Goal: Navigation & Orientation: Find specific page/section

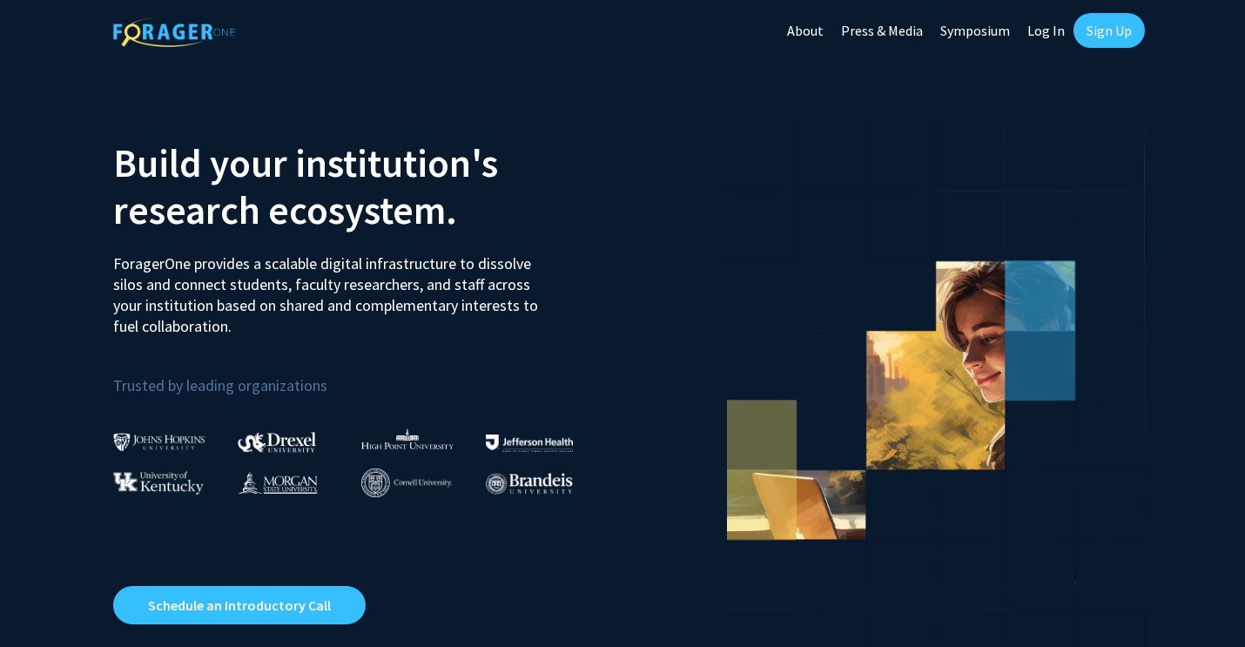
click at [1043, 37] on link "Log In" at bounding box center [1046, 30] width 55 height 61
select select
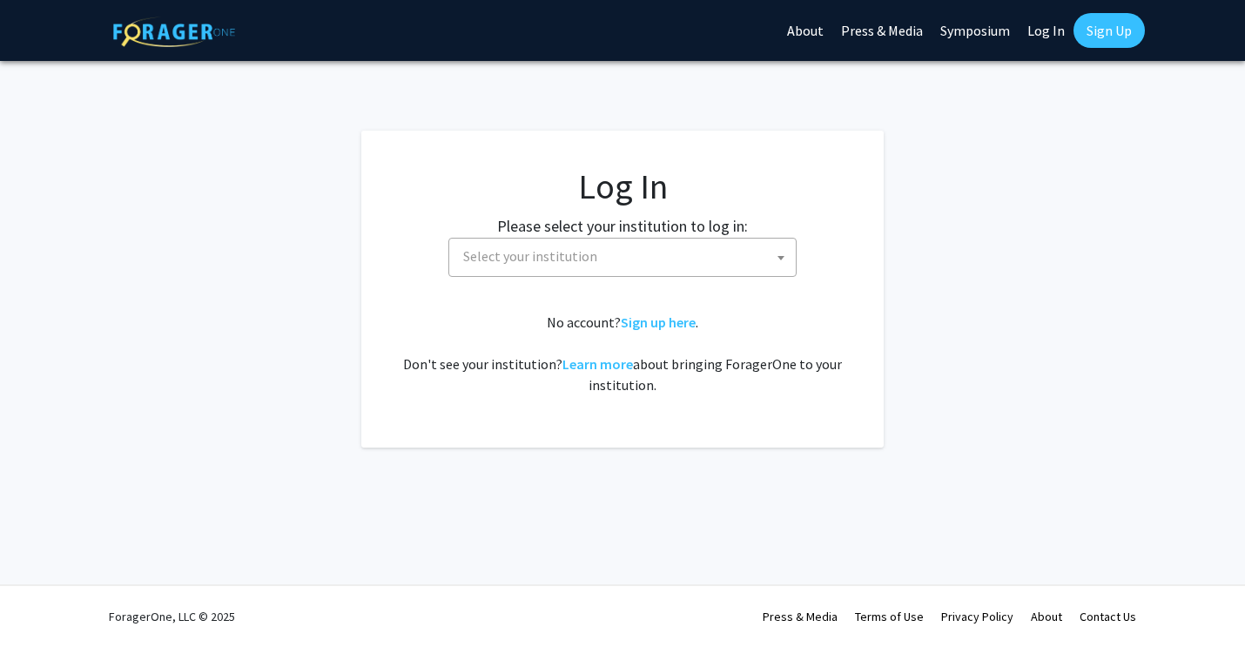
click at [544, 251] on span "Select your institution" at bounding box center [530, 255] width 134 height 17
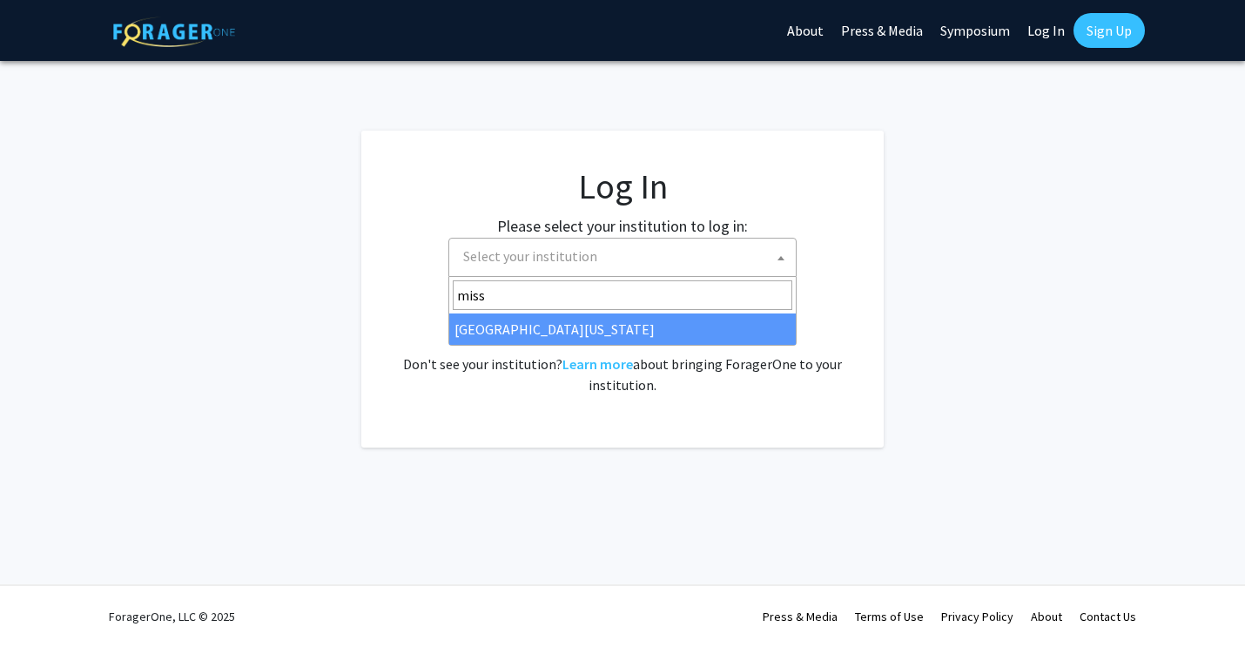
type input "misso"
select select "33"
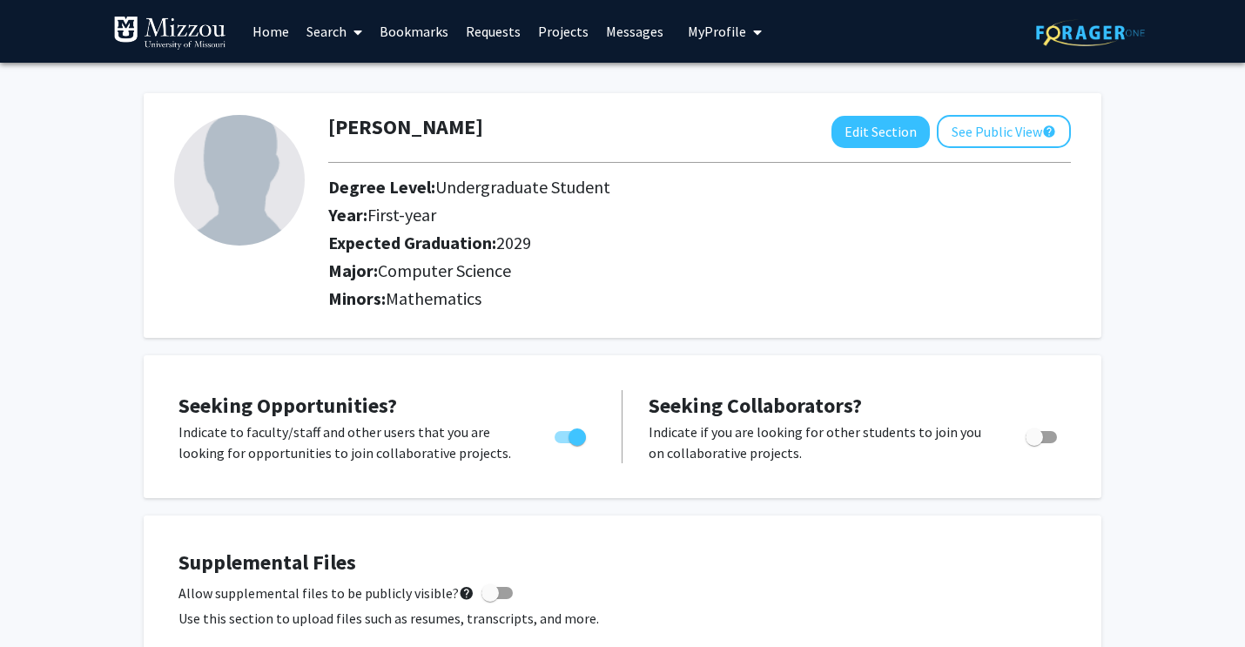
click at [348, 36] on span at bounding box center [355, 32] width 16 height 61
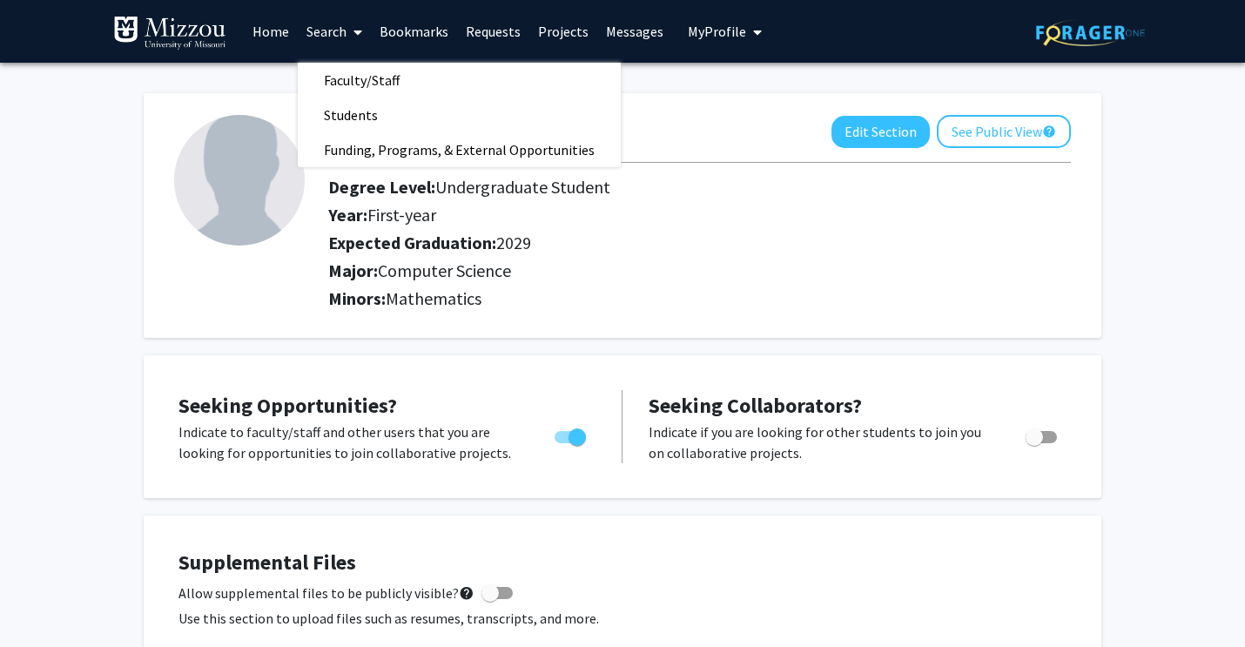
click at [336, 31] on link "Search" at bounding box center [334, 31] width 73 height 61
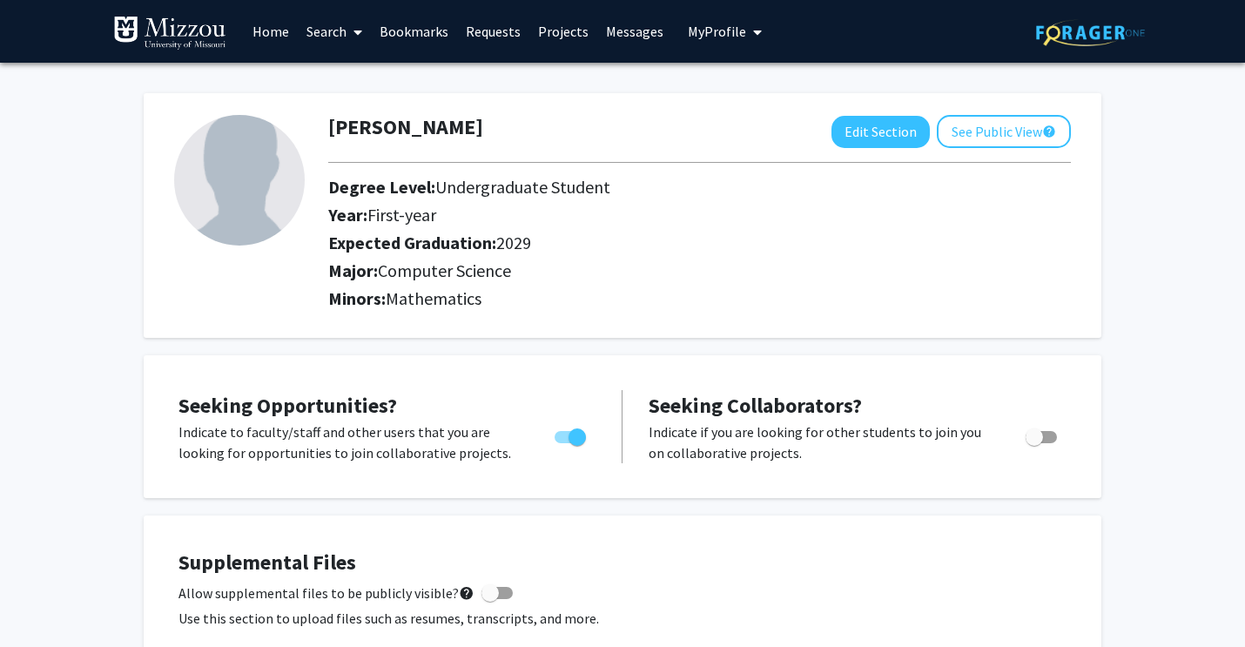
click at [556, 33] on link "Projects" at bounding box center [563, 31] width 68 height 61
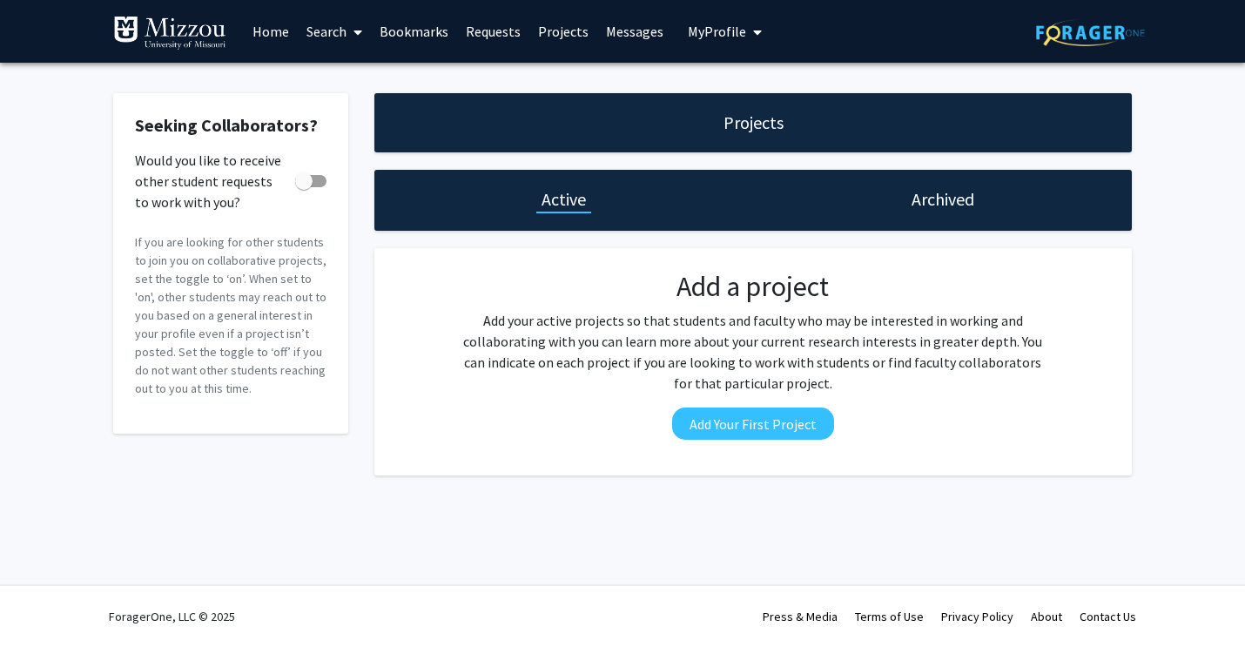
click at [501, 32] on link "Requests" at bounding box center [493, 31] width 72 height 61
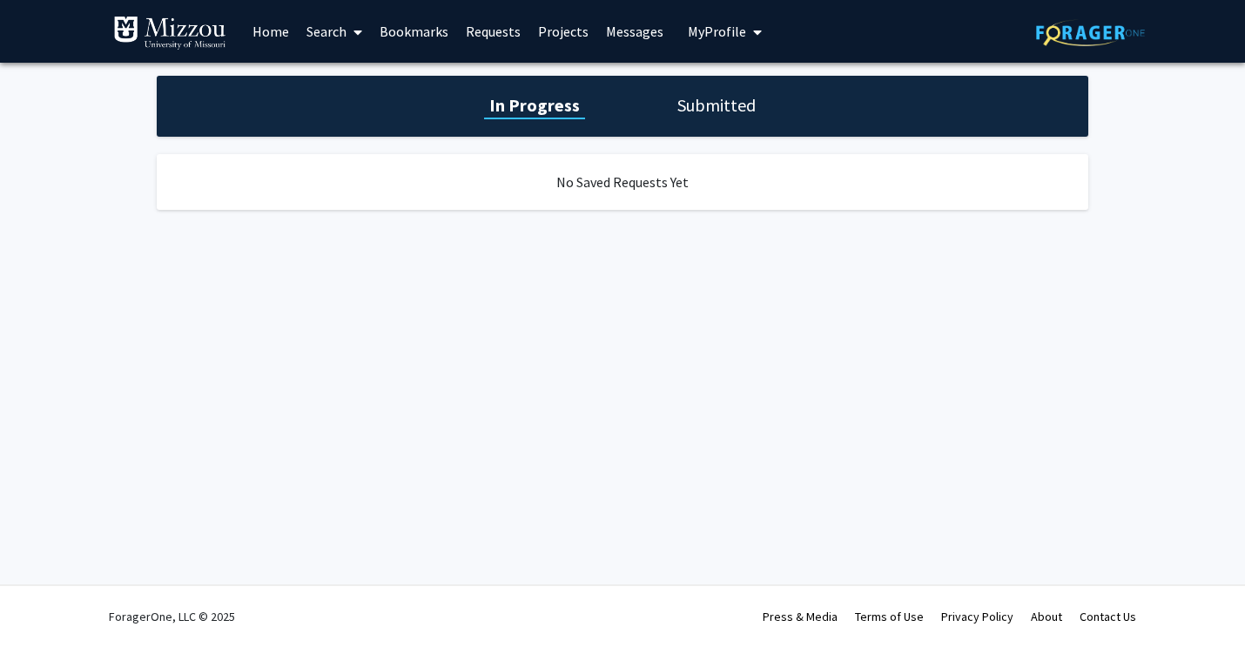
click at [441, 38] on link "Bookmarks" at bounding box center [414, 31] width 86 height 61
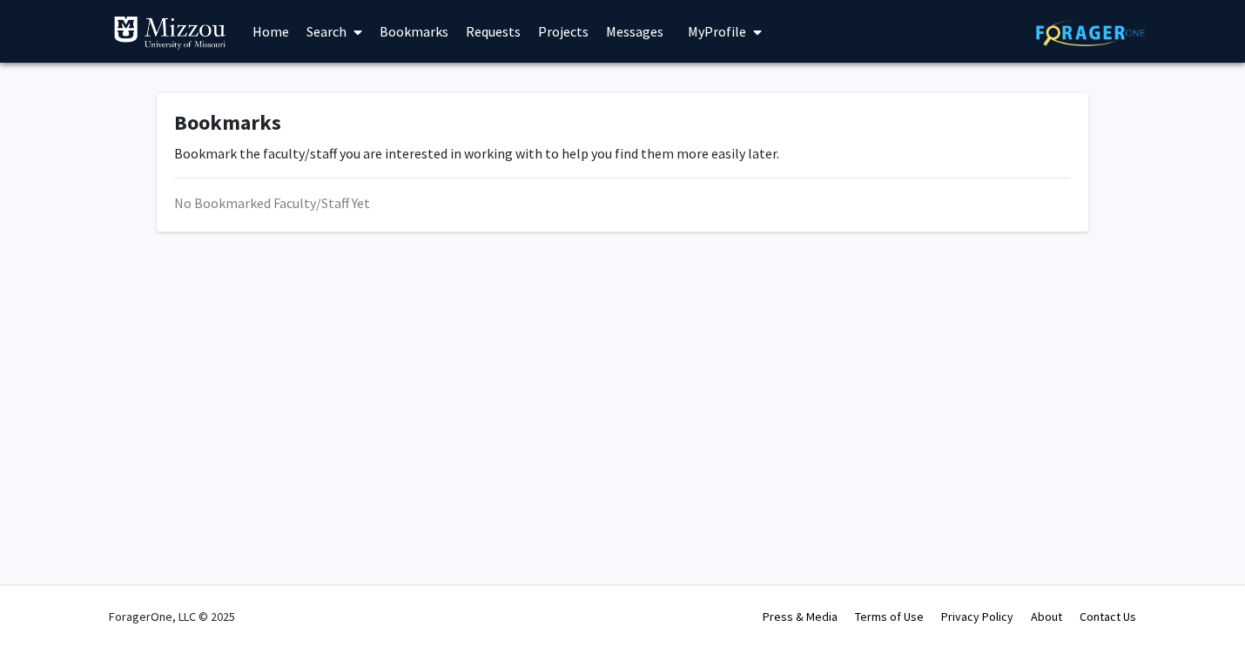
click at [620, 37] on link "Messages" at bounding box center [634, 31] width 75 height 61
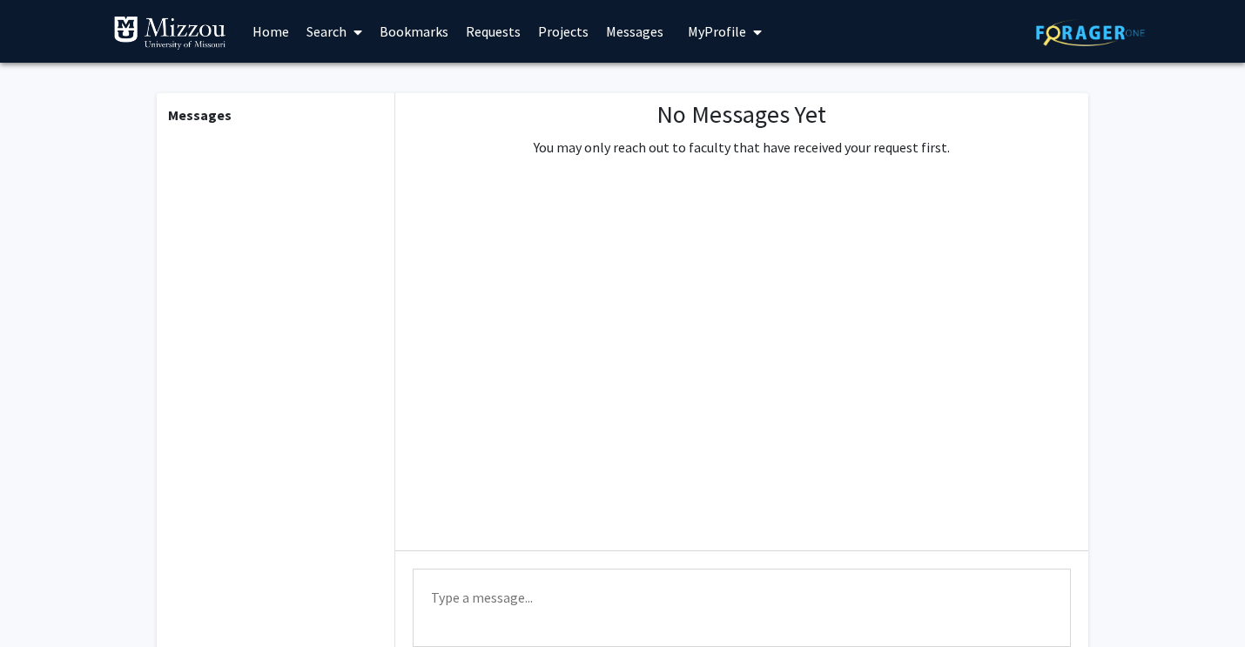
click at [532, 37] on link "Projects" at bounding box center [563, 31] width 68 height 61
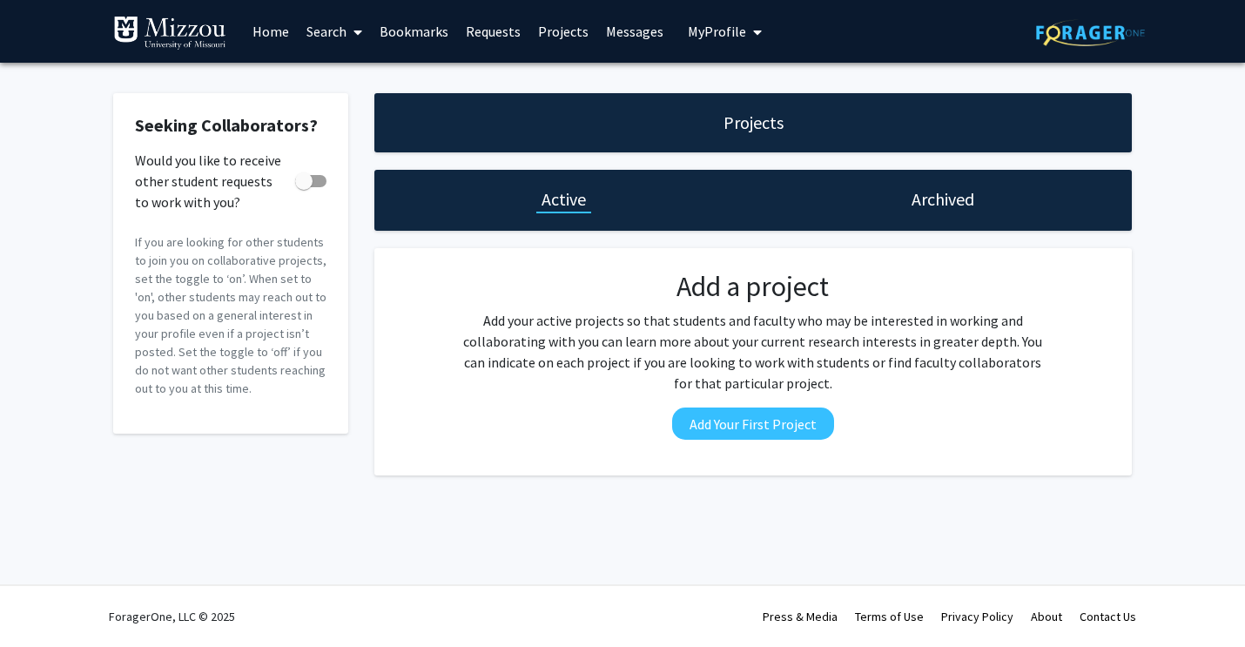
click at [723, 33] on span "My Profile" at bounding box center [717, 31] width 58 height 17
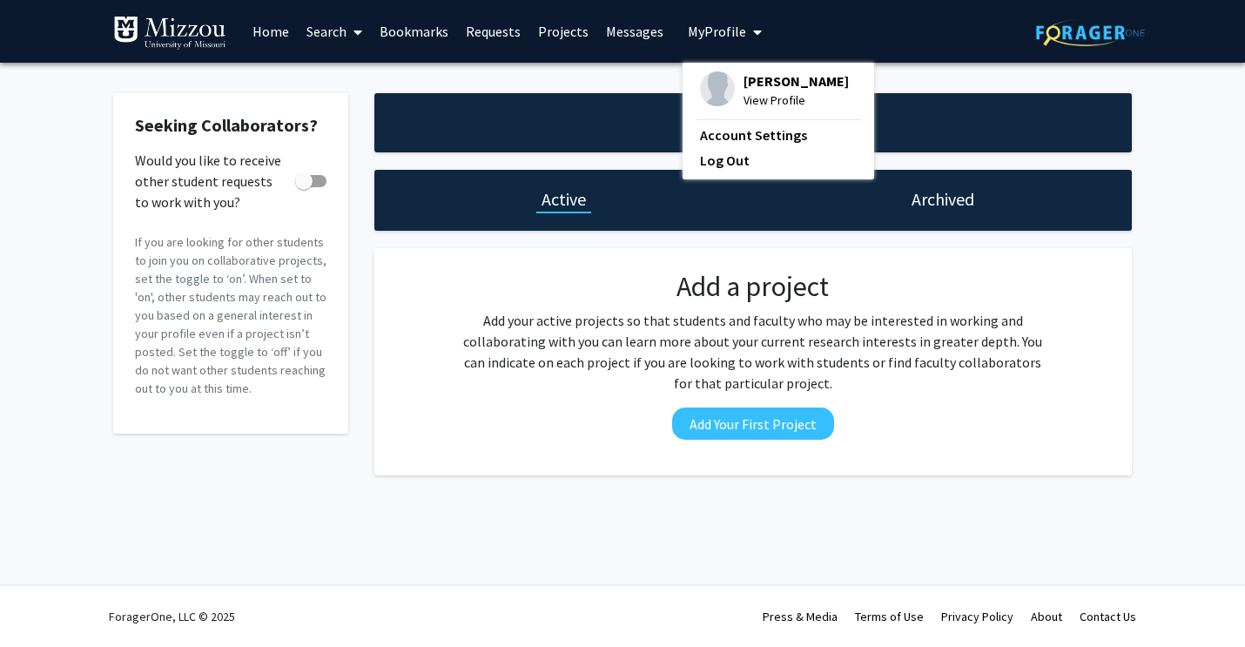
click at [723, 33] on span "My Profile" at bounding box center [717, 31] width 58 height 17
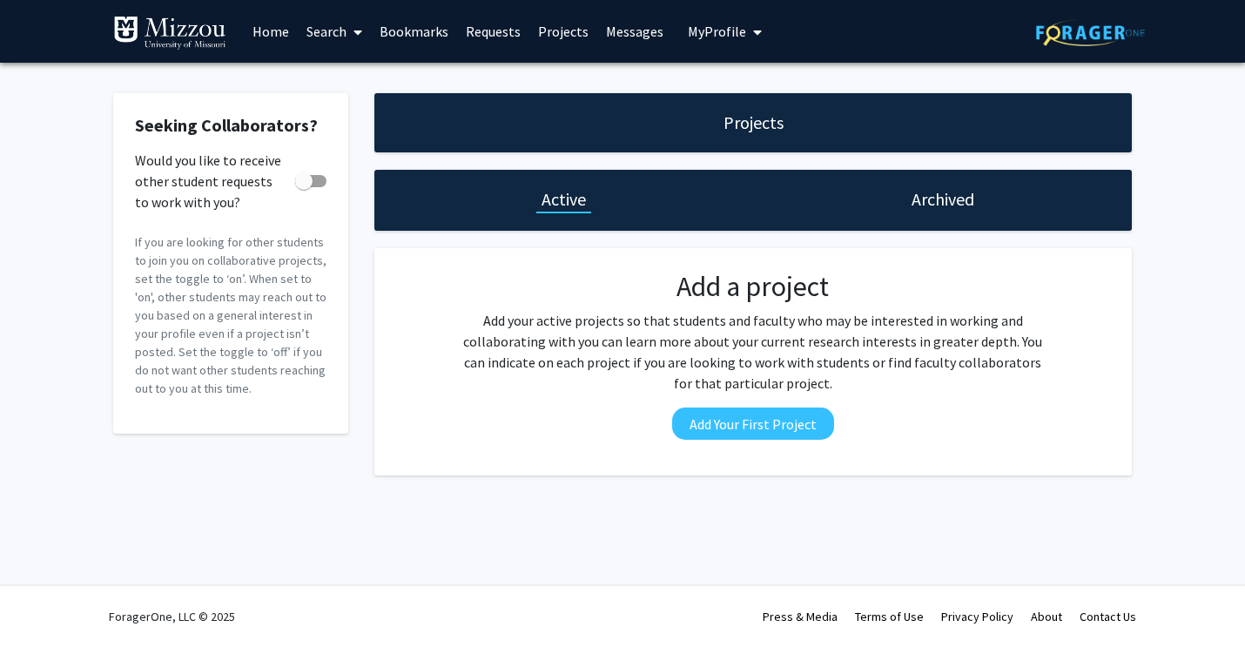
click at [261, 42] on link "Home" at bounding box center [271, 31] width 54 height 61
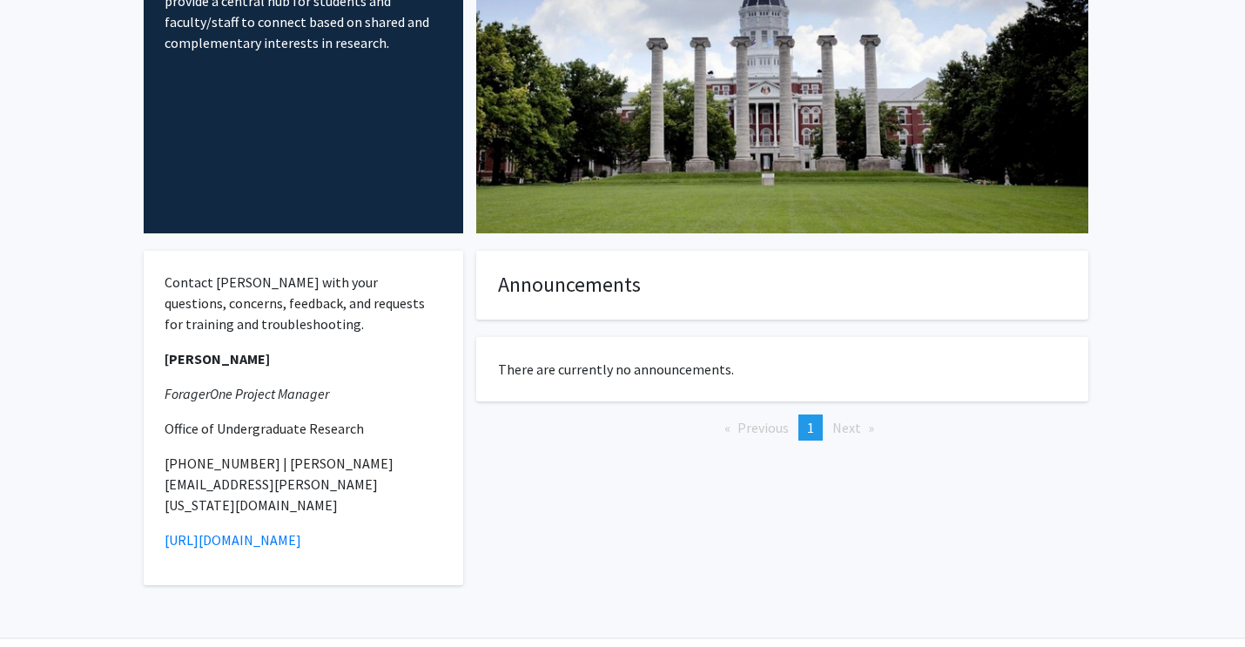
scroll to position [205, 0]
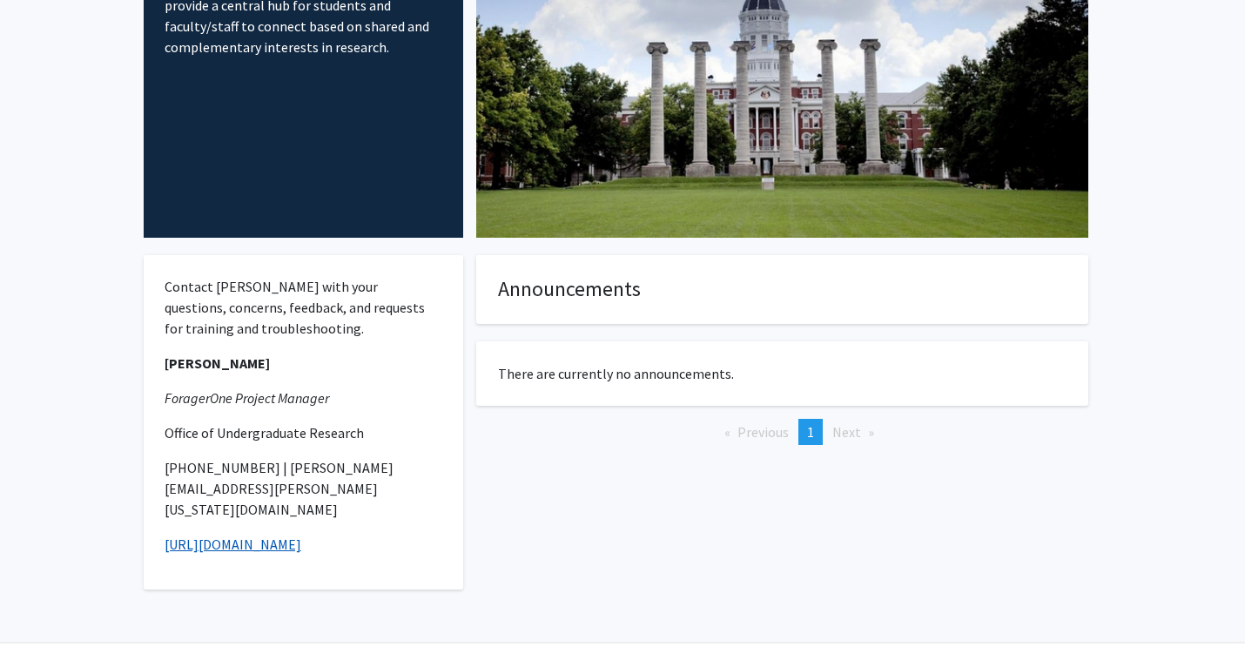
click at [203, 536] on link "https://mizzou.us/F1" at bounding box center [233, 544] width 137 height 17
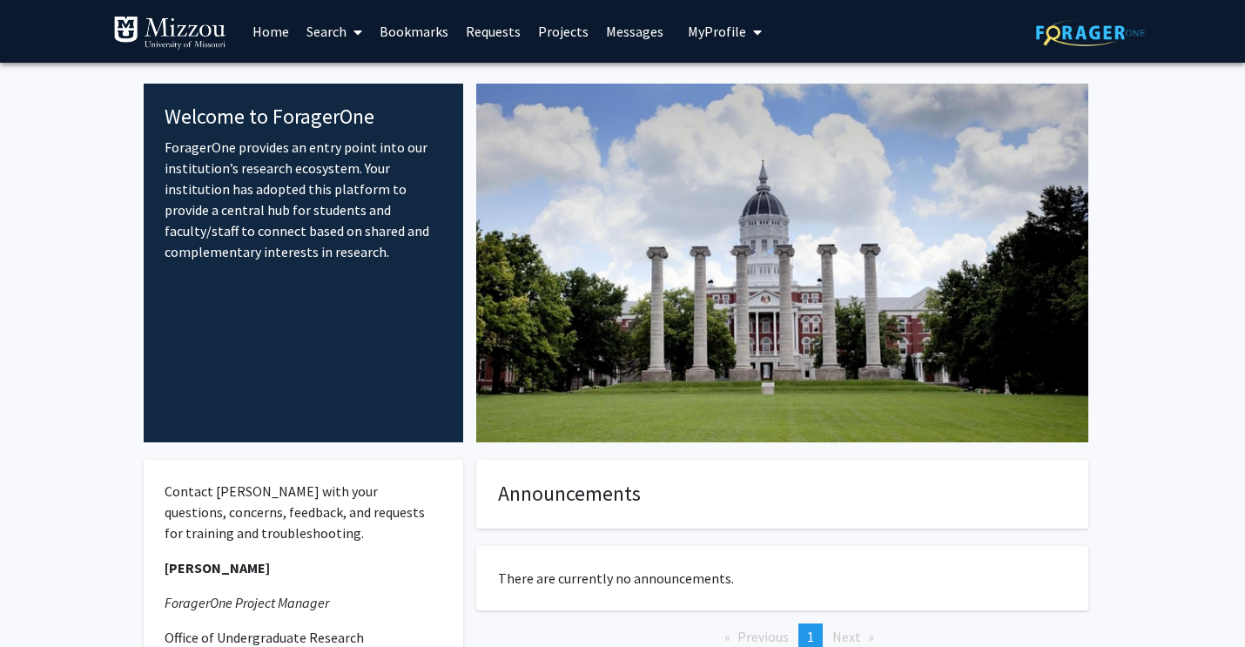
click at [333, 41] on link "Search" at bounding box center [334, 31] width 73 height 61
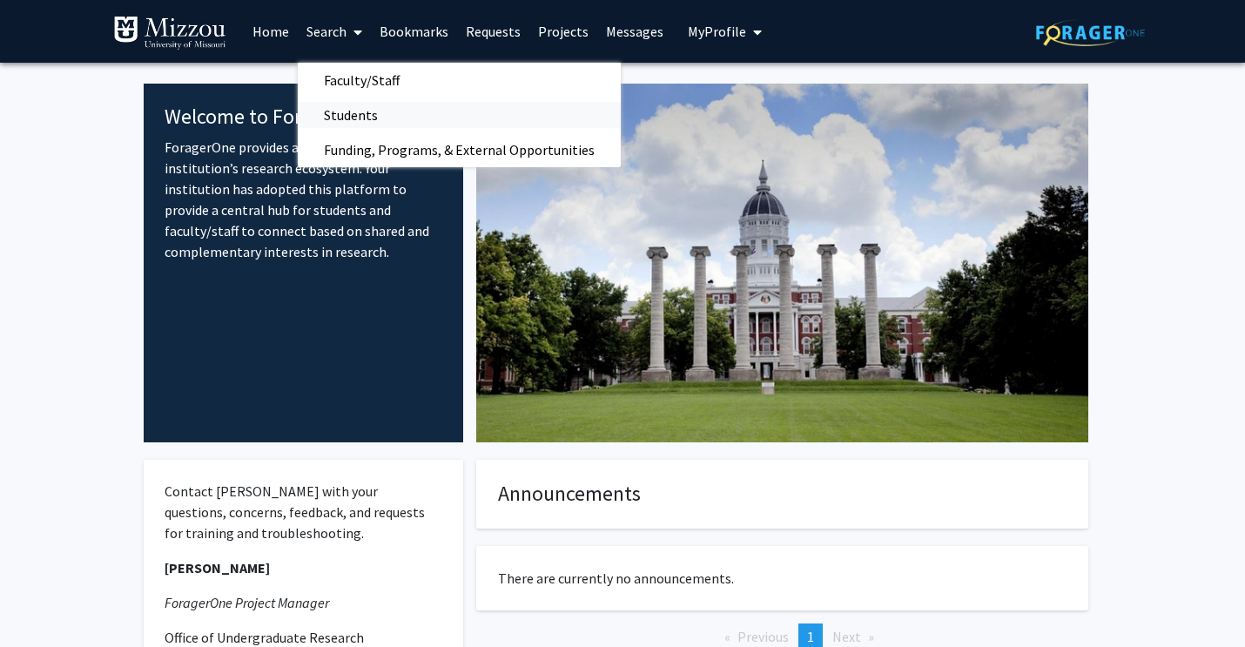
click at [321, 113] on span "Students" at bounding box center [351, 115] width 106 height 35
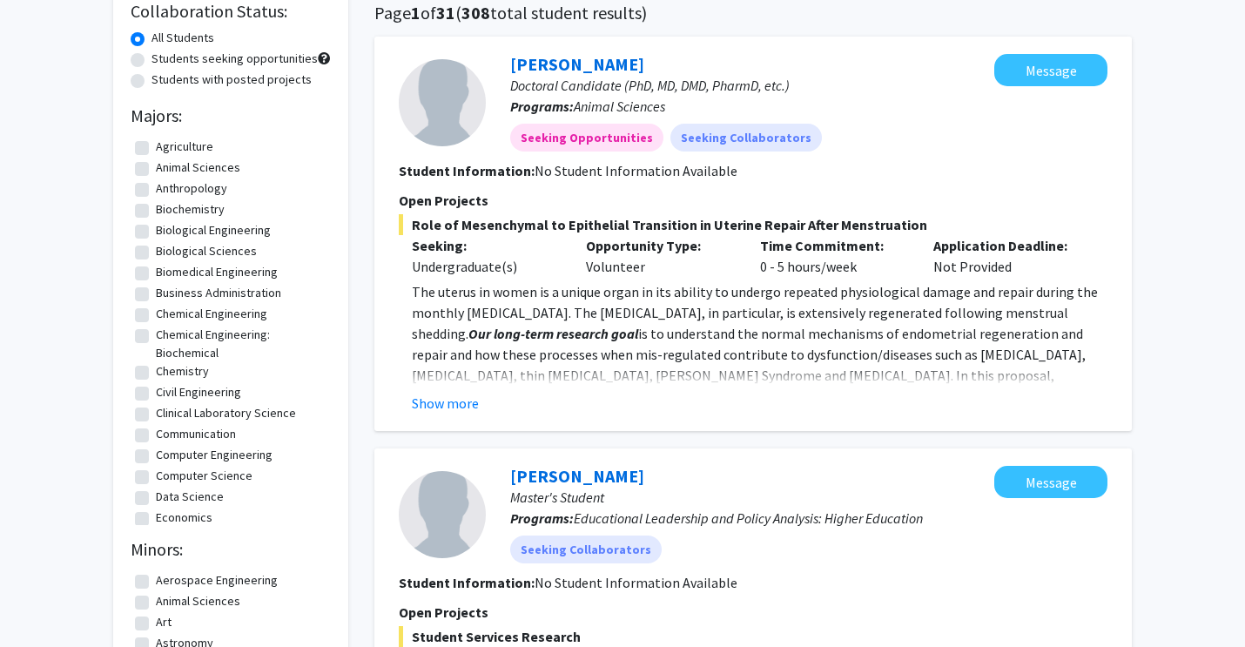
scroll to position [137, 0]
